Goal: Task Accomplishment & Management: Manage account settings

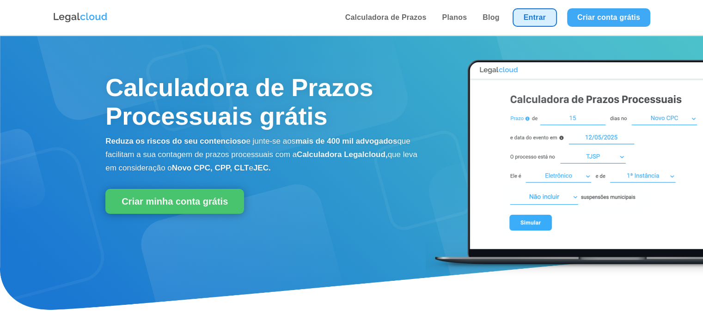
click at [544, 13] on link "Entrar" at bounding box center [535, 17] width 44 height 18
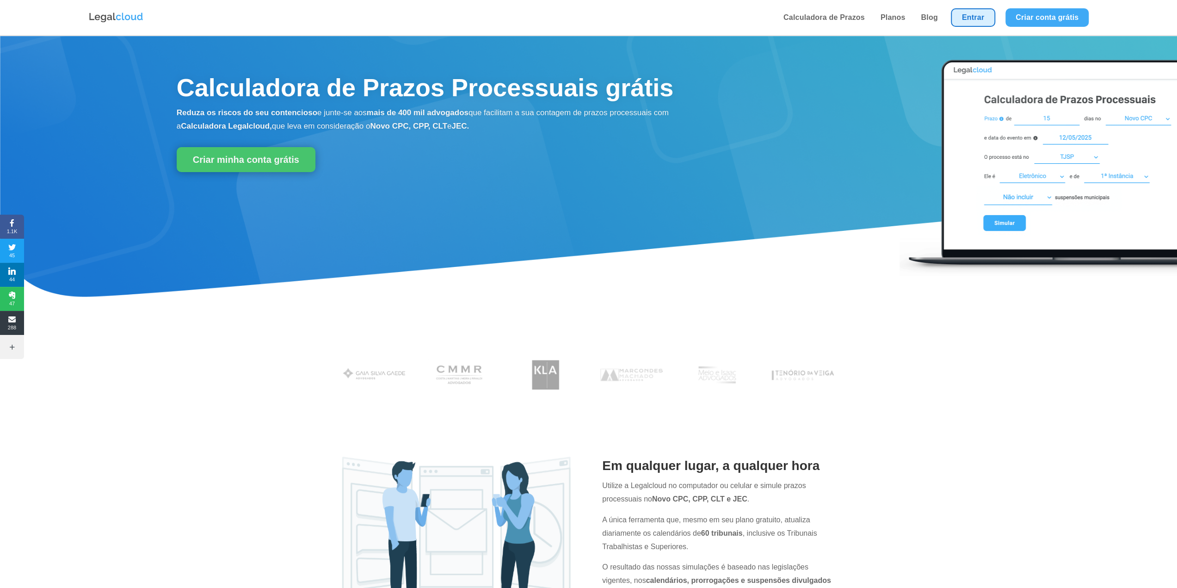
click at [982, 15] on link "Entrar" at bounding box center [973, 17] width 44 height 18
